Goal: Navigation & Orientation: Find specific page/section

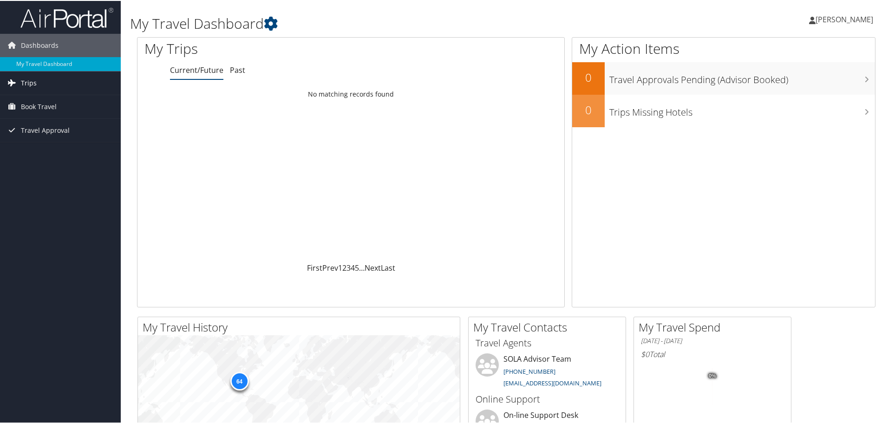
click at [33, 83] on span "Trips" at bounding box center [29, 82] width 16 height 23
click at [49, 101] on link "Current/Future Trips" at bounding box center [60, 101] width 121 height 14
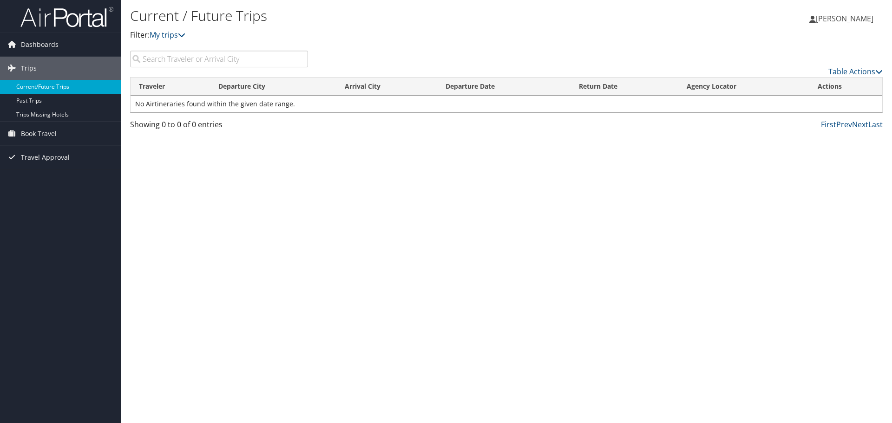
click at [60, 87] on link "Current/Future Trips" at bounding box center [60, 87] width 121 height 14
click at [50, 44] on span "Dashboards" at bounding box center [40, 44] width 38 height 23
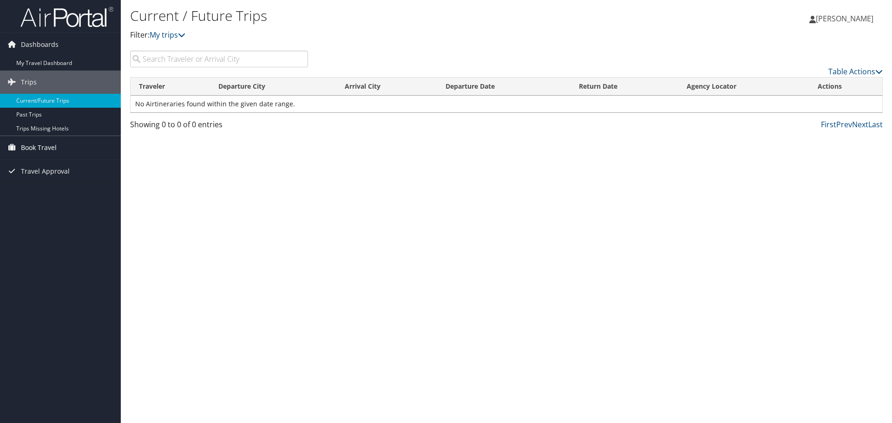
click at [46, 148] on span "Book Travel" at bounding box center [39, 147] width 36 height 23
click at [59, 178] on link "Book/Manage Online Trips" at bounding box center [60, 180] width 121 height 14
click at [55, 101] on link "Current/Future Trips" at bounding box center [60, 101] width 121 height 14
